Goal: Use online tool/utility: Utilize a website feature to perform a specific function

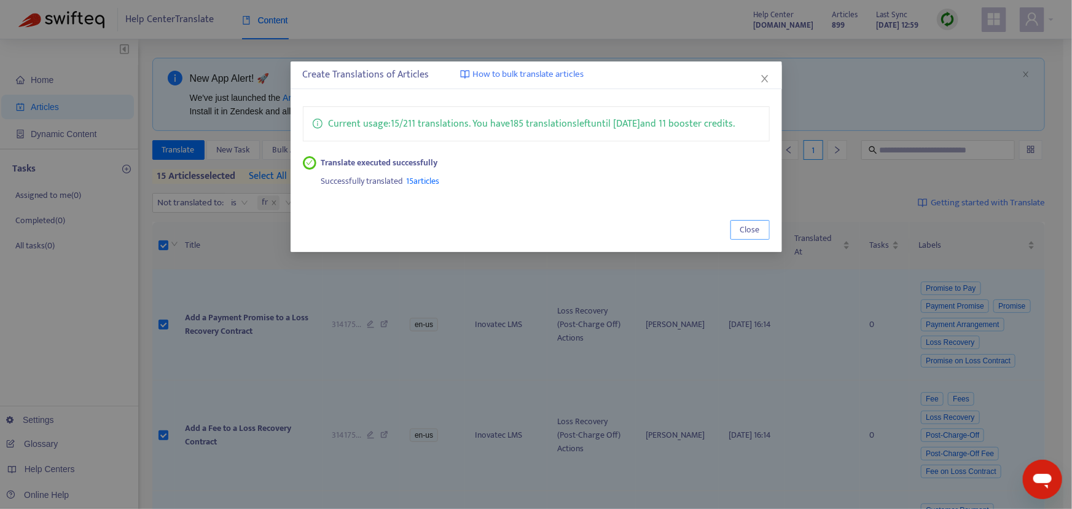
click at [745, 231] on span "Close" at bounding box center [750, 230] width 20 height 14
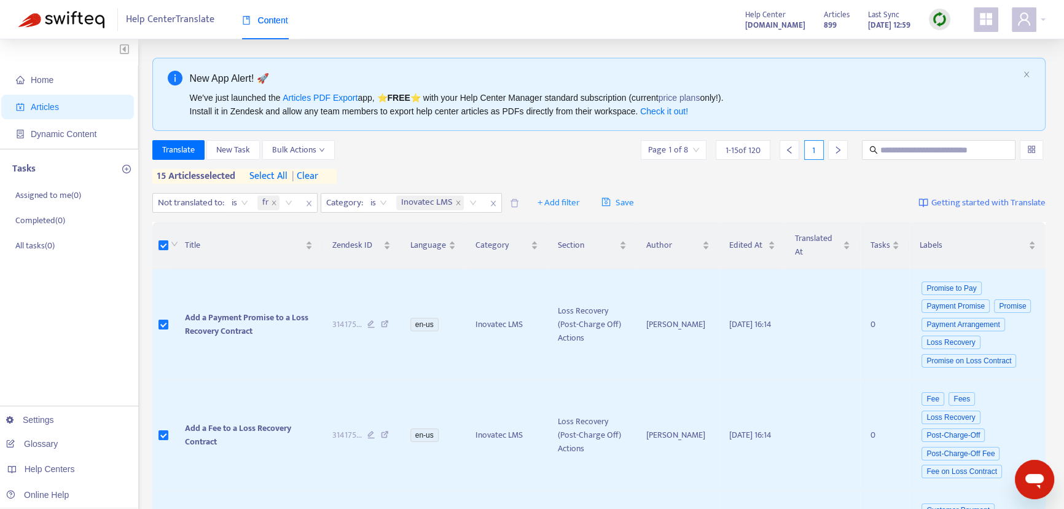
click at [312, 177] on span "| clear" at bounding box center [302, 176] width 31 height 15
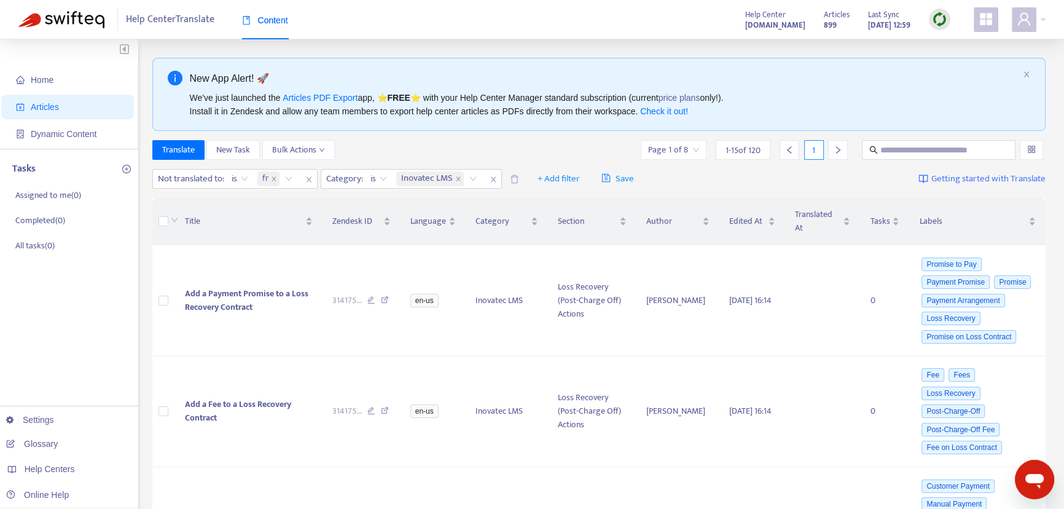
drag, startPoint x: 474, startPoint y: 143, endPoint x: 488, endPoint y: 149, distance: 15.4
click at [474, 144] on div "Translate New Task Bulk Actions Page 1 of 8 1 - 15 of 120 1" at bounding box center [599, 150] width 894 height 20
click at [934, 23] on img at bounding box center [939, 19] width 15 height 15
click at [963, 67] on link "Full Sync" at bounding box center [961, 64] width 44 height 14
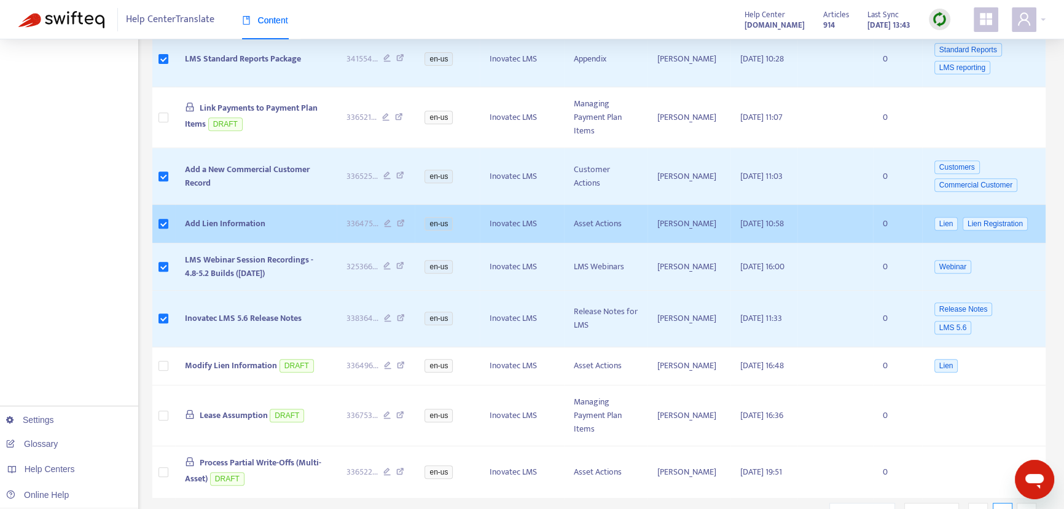
scroll to position [700, 0]
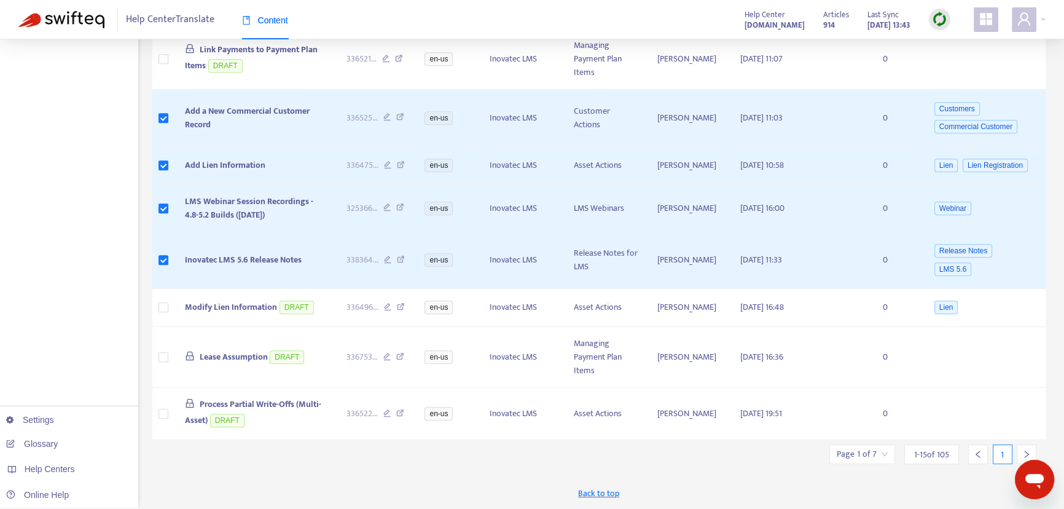
click at [1024, 452] on icon "right" at bounding box center [1026, 454] width 9 height 9
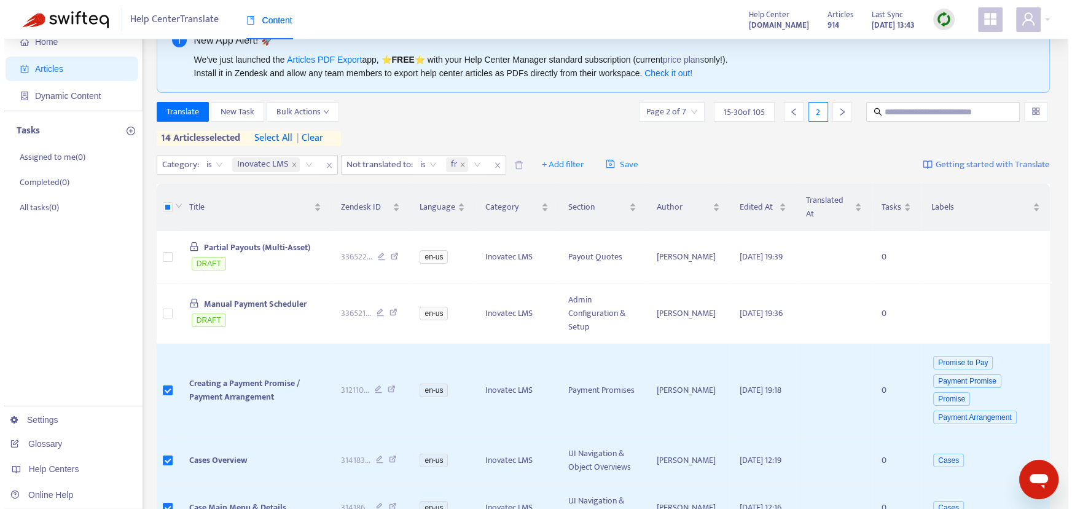
scroll to position [0, 0]
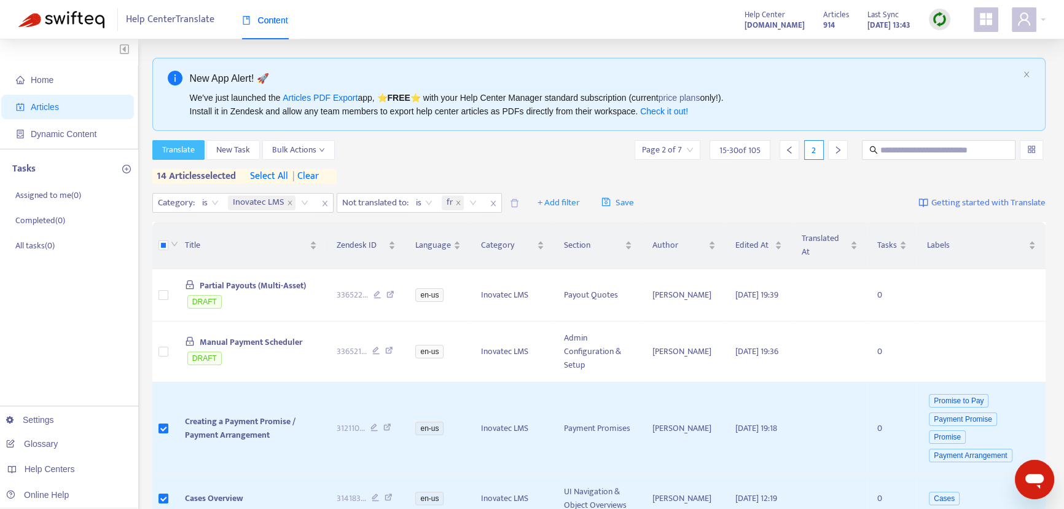
click at [192, 149] on span "Translate" at bounding box center [178, 150] width 33 height 14
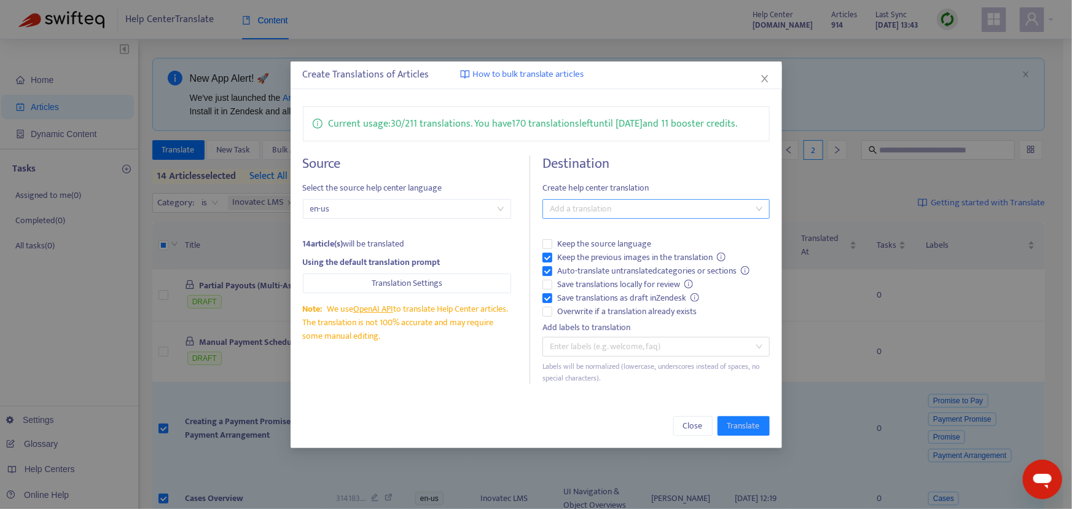
click at [620, 208] on div at bounding box center [650, 208] width 209 height 15
click at [583, 252] on div "French ( fr )" at bounding box center [659, 253] width 214 height 14
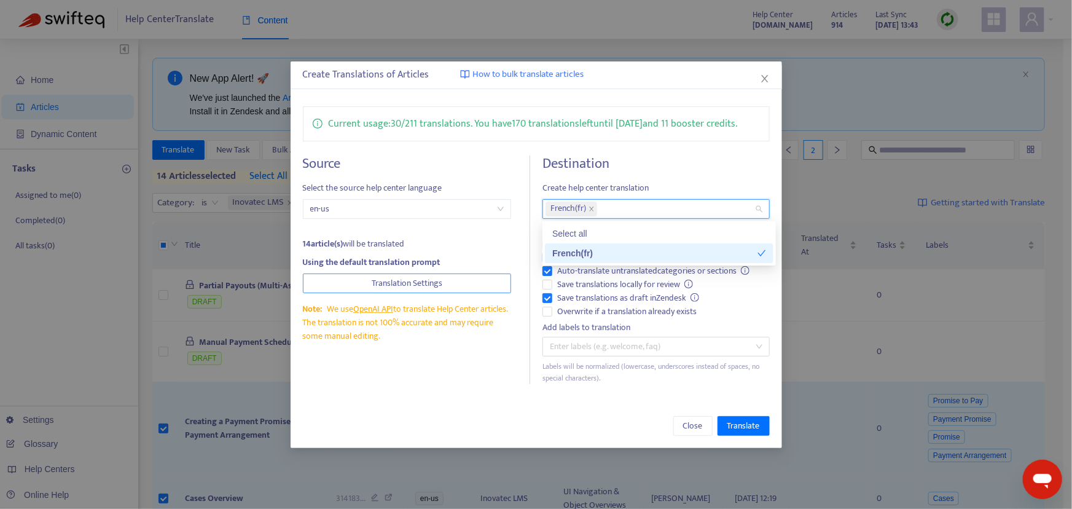
click at [420, 283] on span "Translation Settings" at bounding box center [407, 283] width 71 height 14
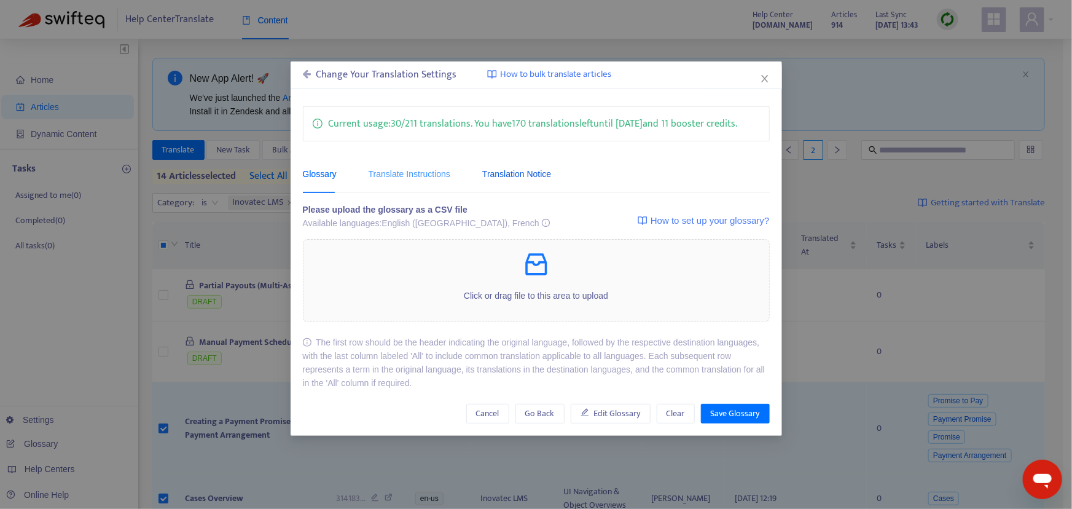
click at [515, 175] on div "Translation Notice" at bounding box center [516, 174] width 69 height 14
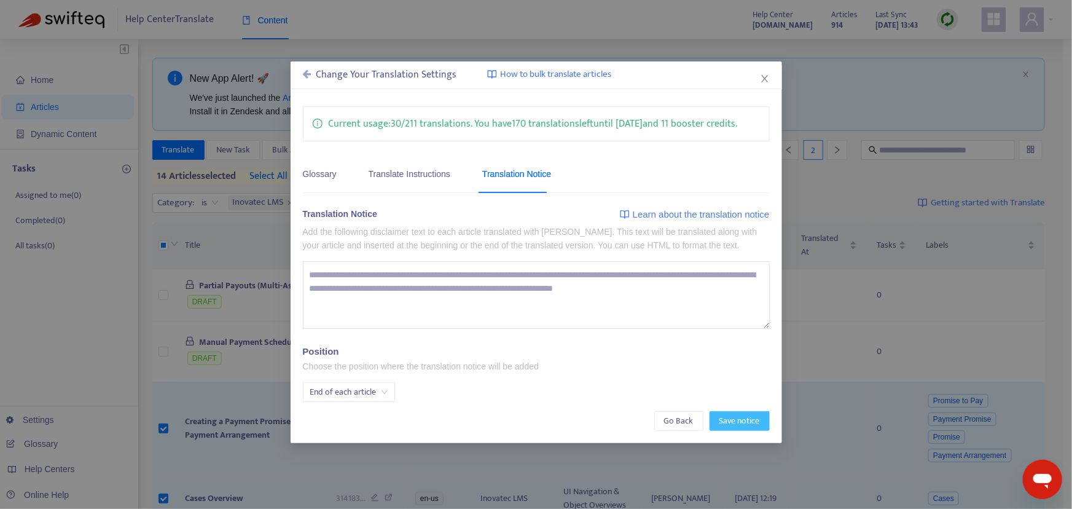
drag, startPoint x: 741, startPoint y: 417, endPoint x: 730, endPoint y: 402, distance: 18.8
click at [741, 415] on span "Save notice" at bounding box center [739, 421] width 41 height 14
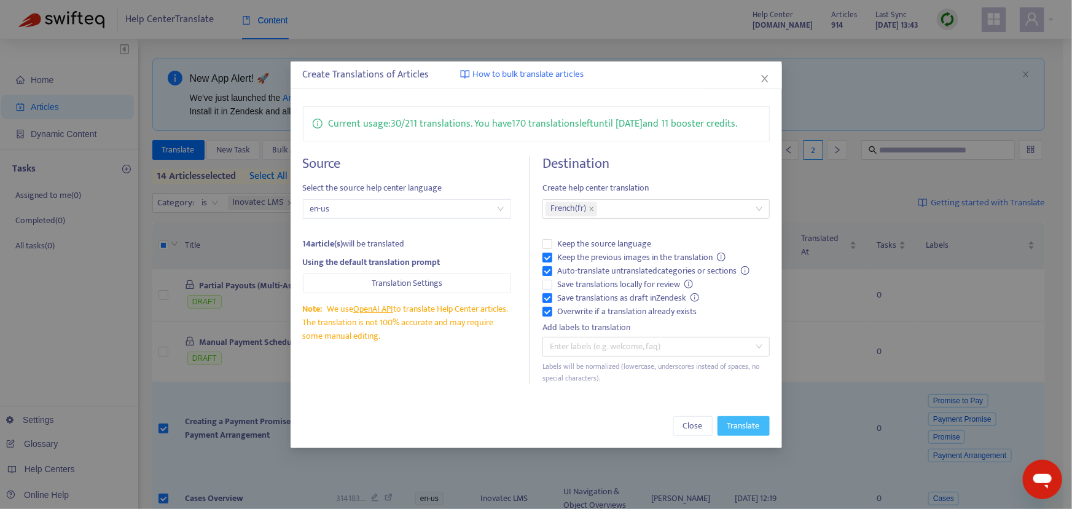
click at [743, 429] on span "Translate" at bounding box center [743, 426] width 33 height 14
